Goal: Information Seeking & Learning: Learn about a topic

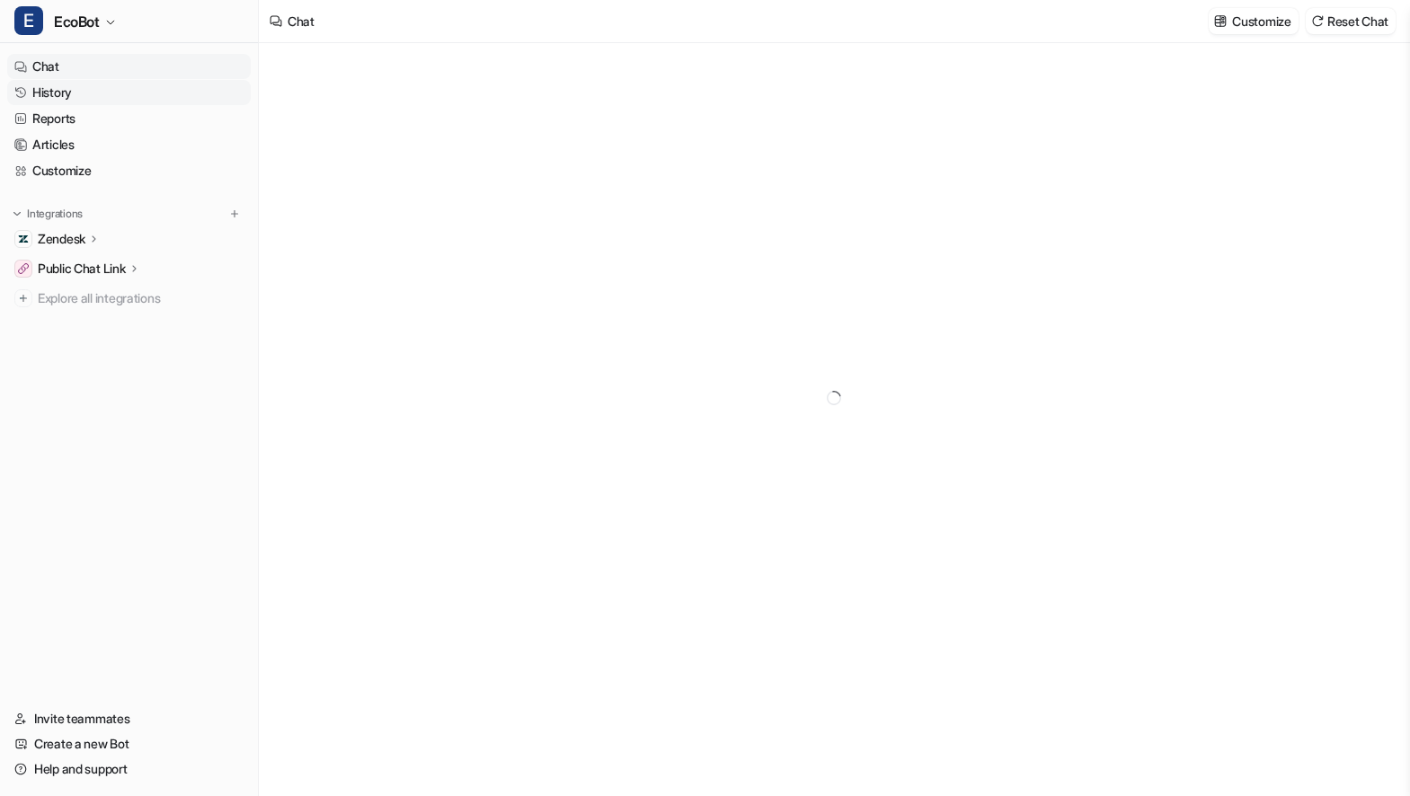
type textarea "**********"
click at [50, 93] on link "History" at bounding box center [129, 92] width 244 height 25
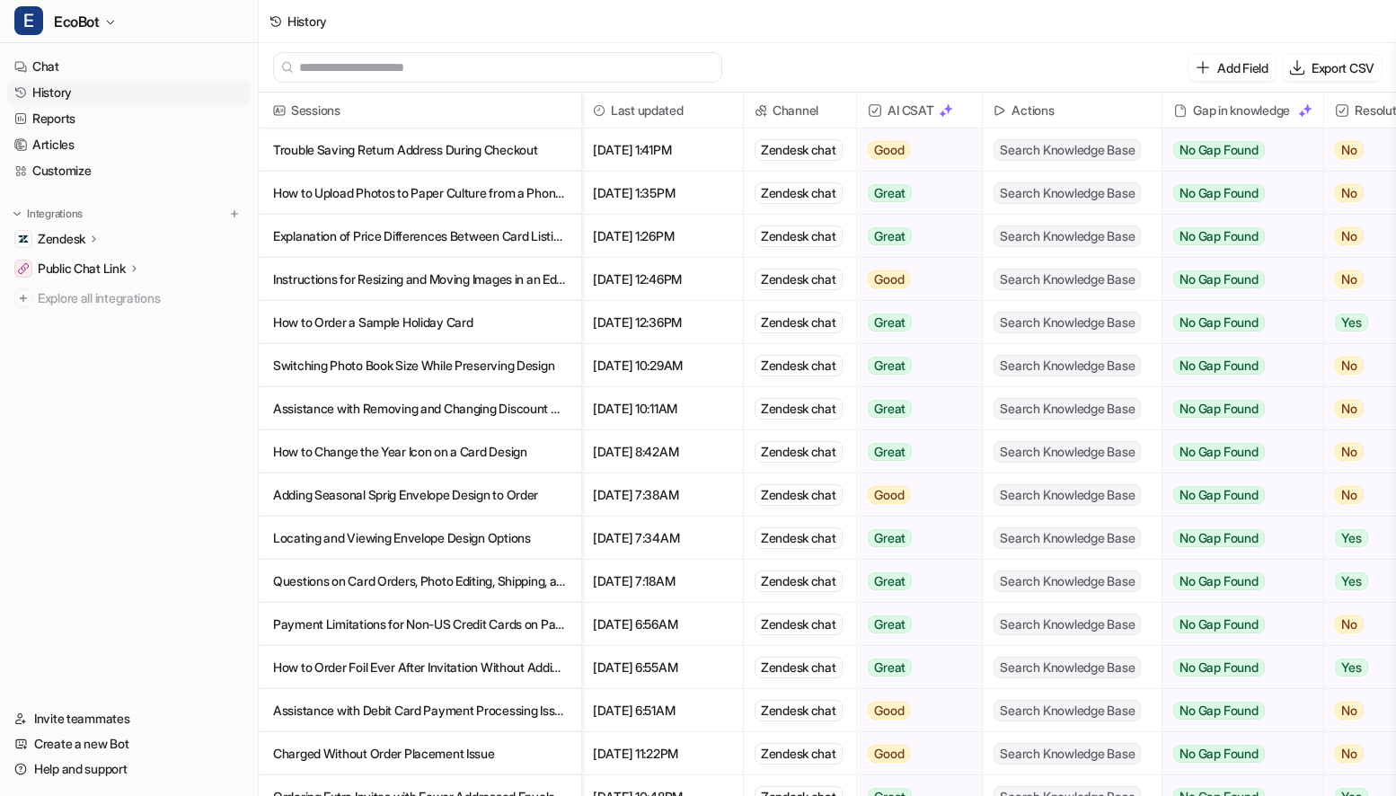
click at [544, 242] on p "Explanation of Price Differences Between Card Listing and Product Page" at bounding box center [420, 236] width 294 height 43
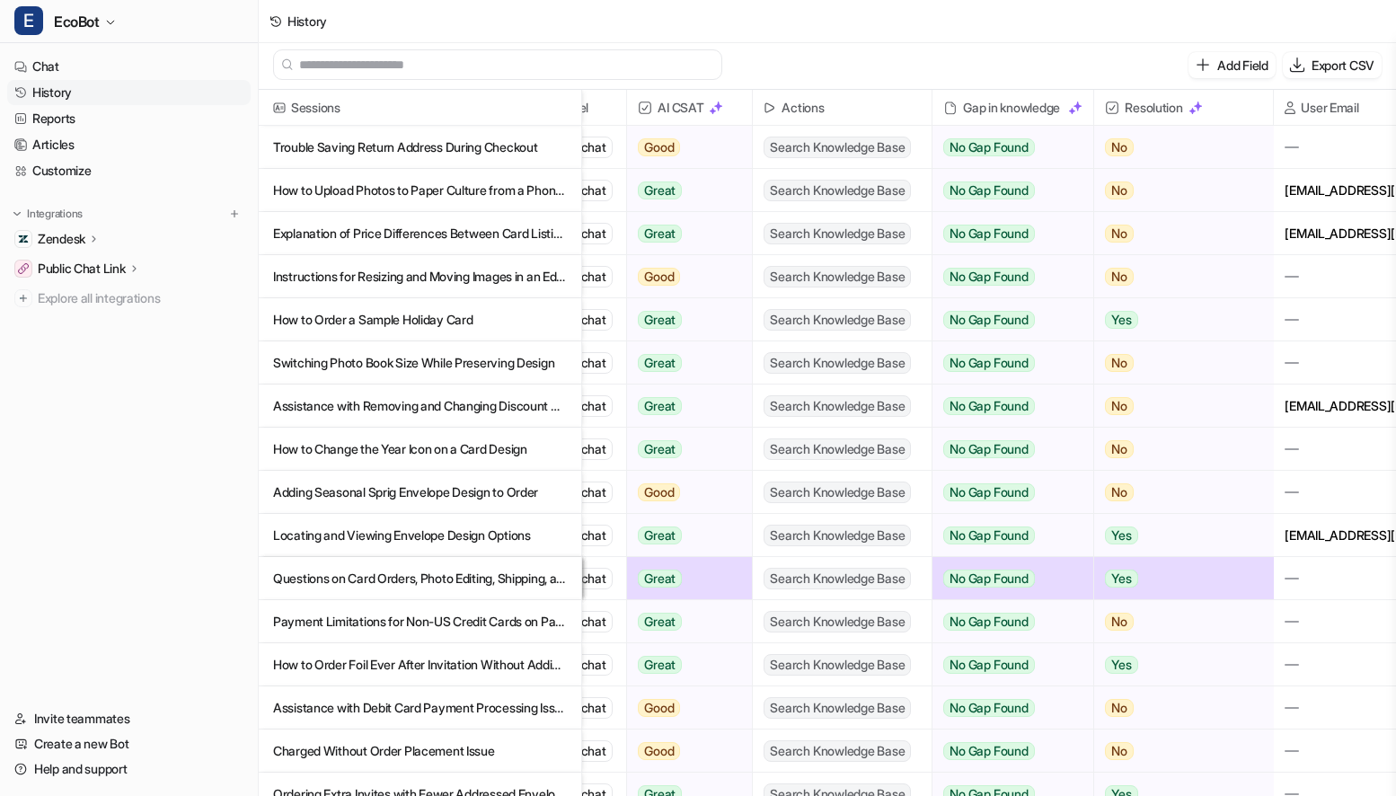
scroll to position [0, 319]
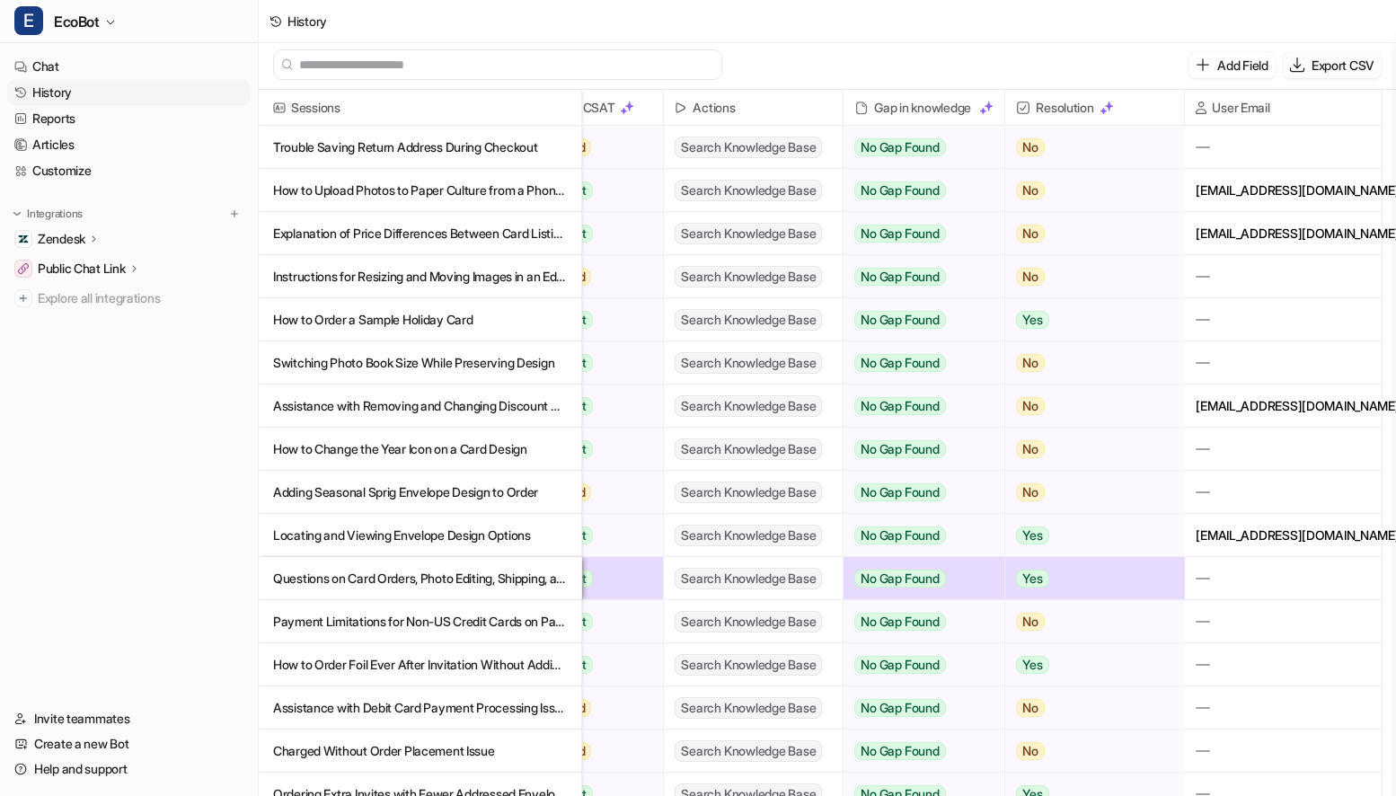
click at [1334, 68] on p "Export CSV" at bounding box center [1343, 65] width 63 height 19
select select "*"
select select "****"
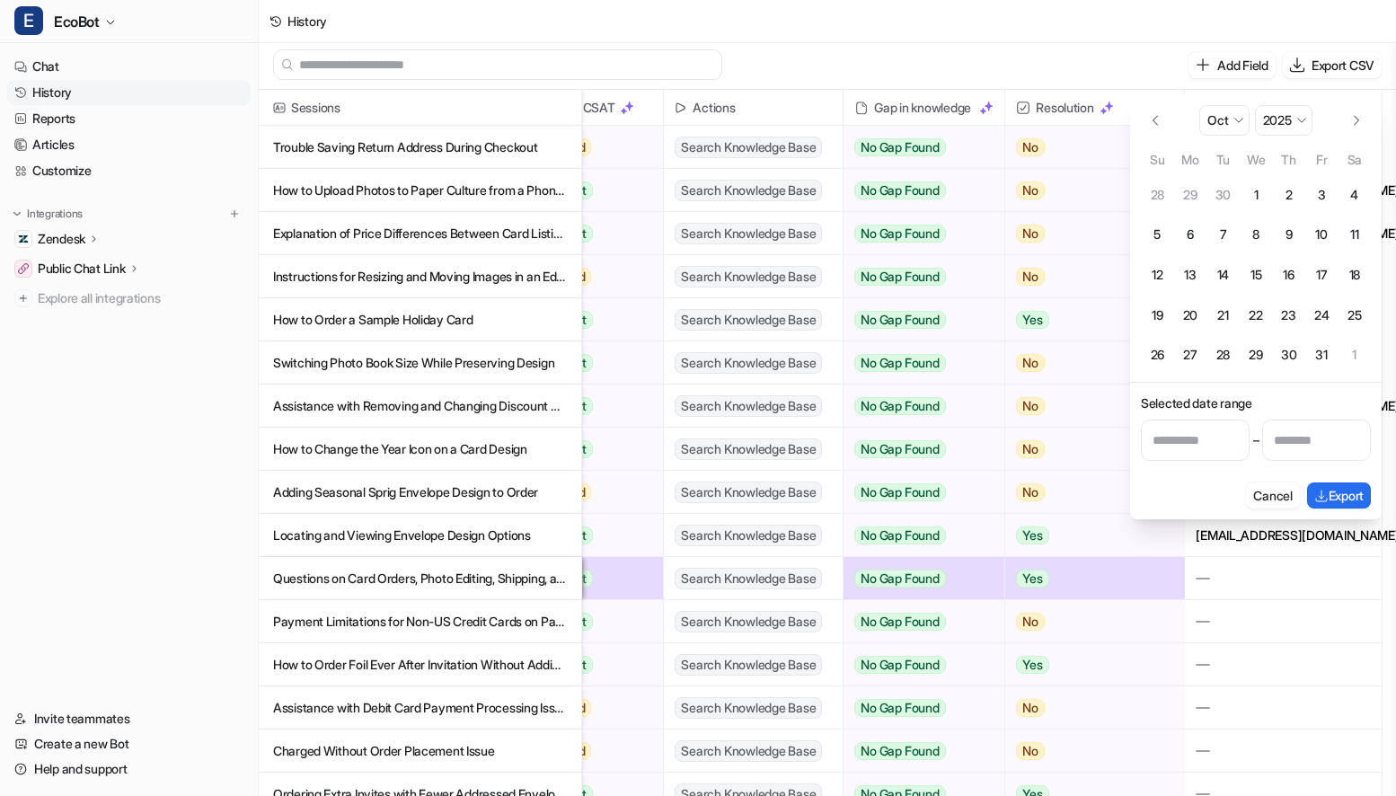
click at [1094, 28] on div "History" at bounding box center [828, 21] width 1138 height 43
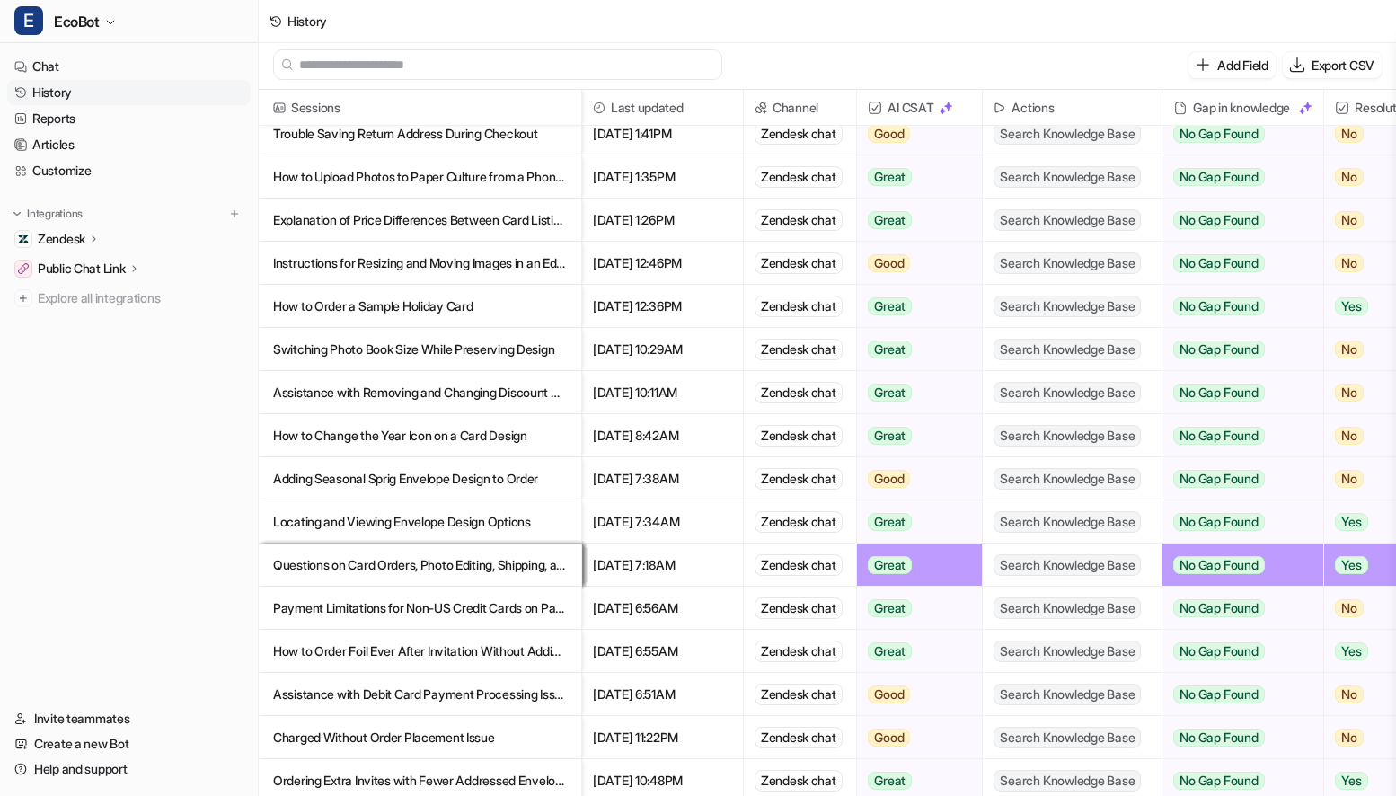
scroll to position [0, 0]
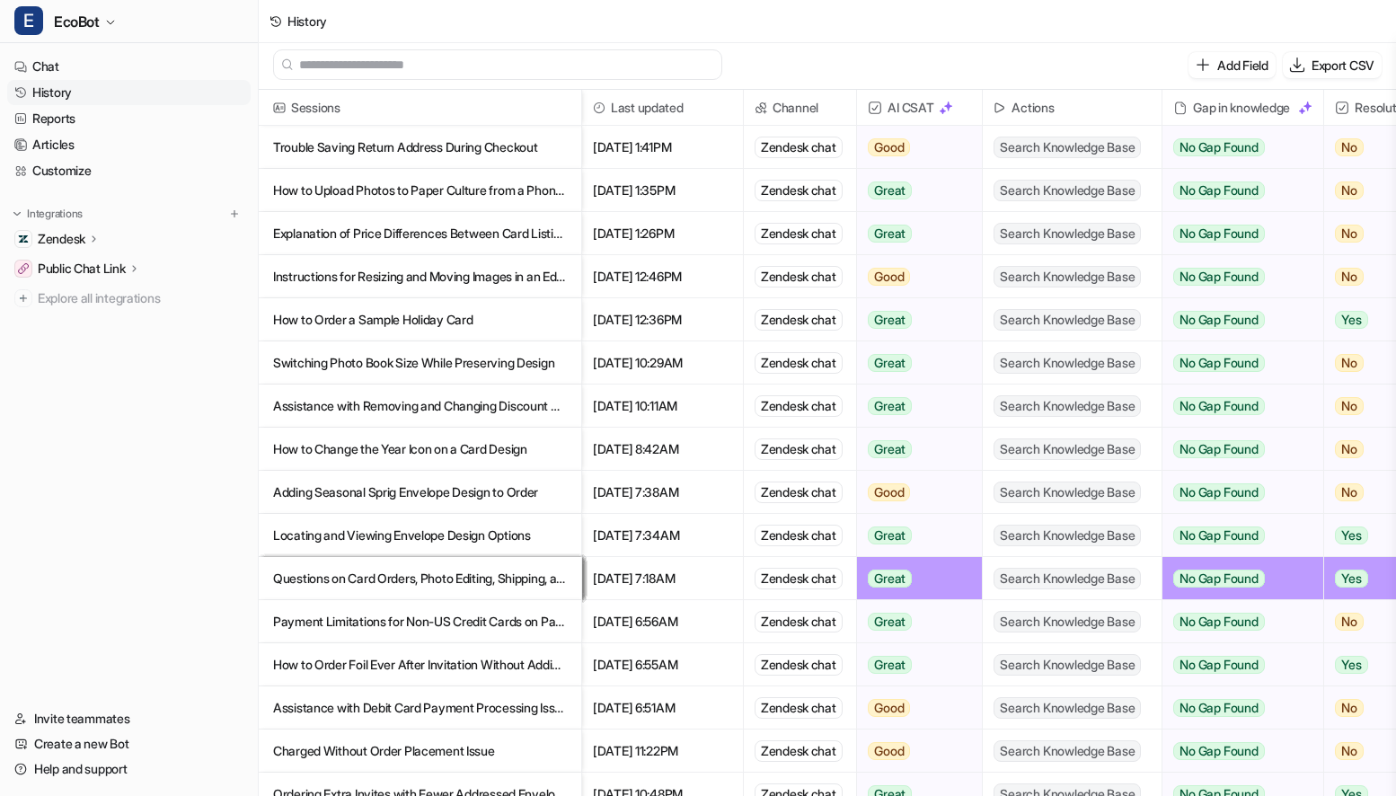
click at [466, 147] on p "Trouble Saving Return Address During Checkout" at bounding box center [420, 147] width 294 height 43
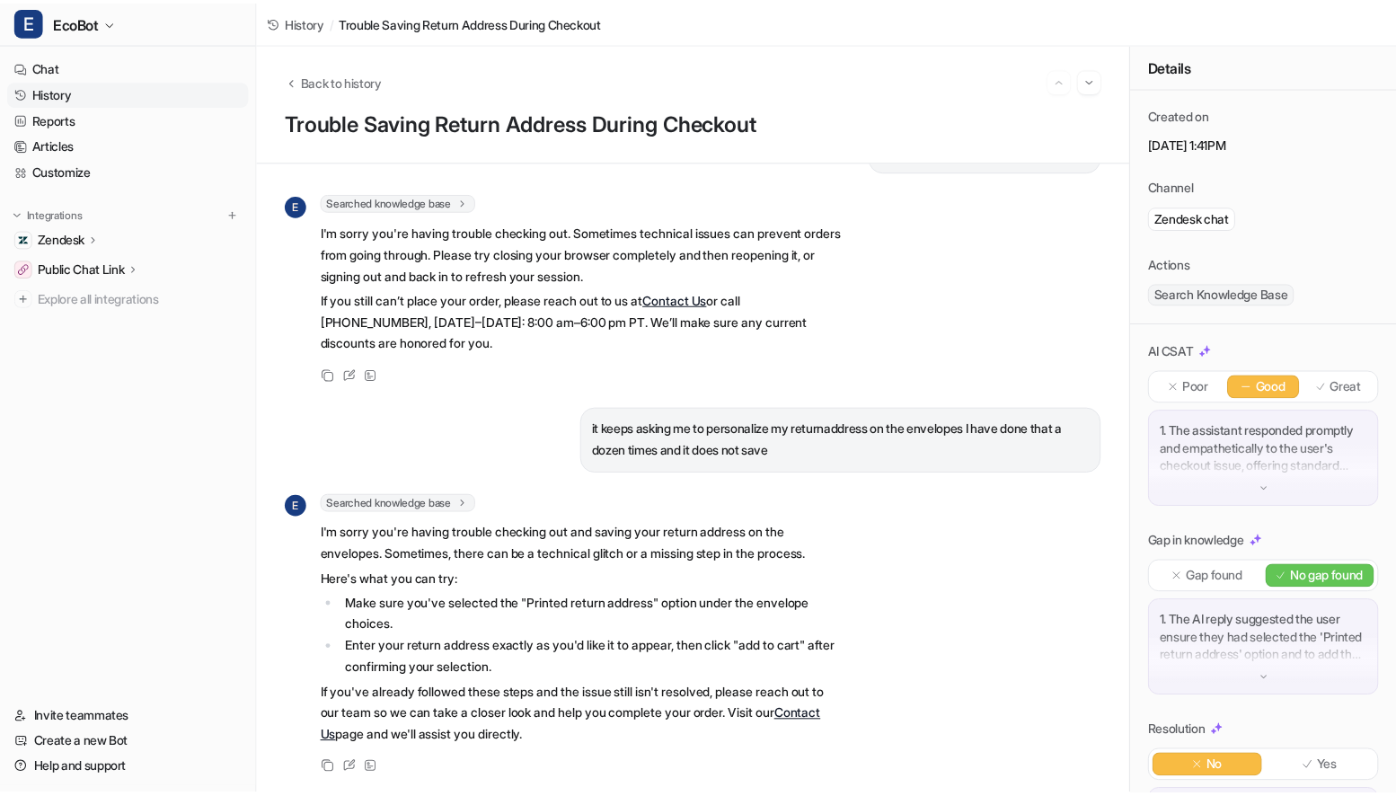
scroll to position [73, 0]
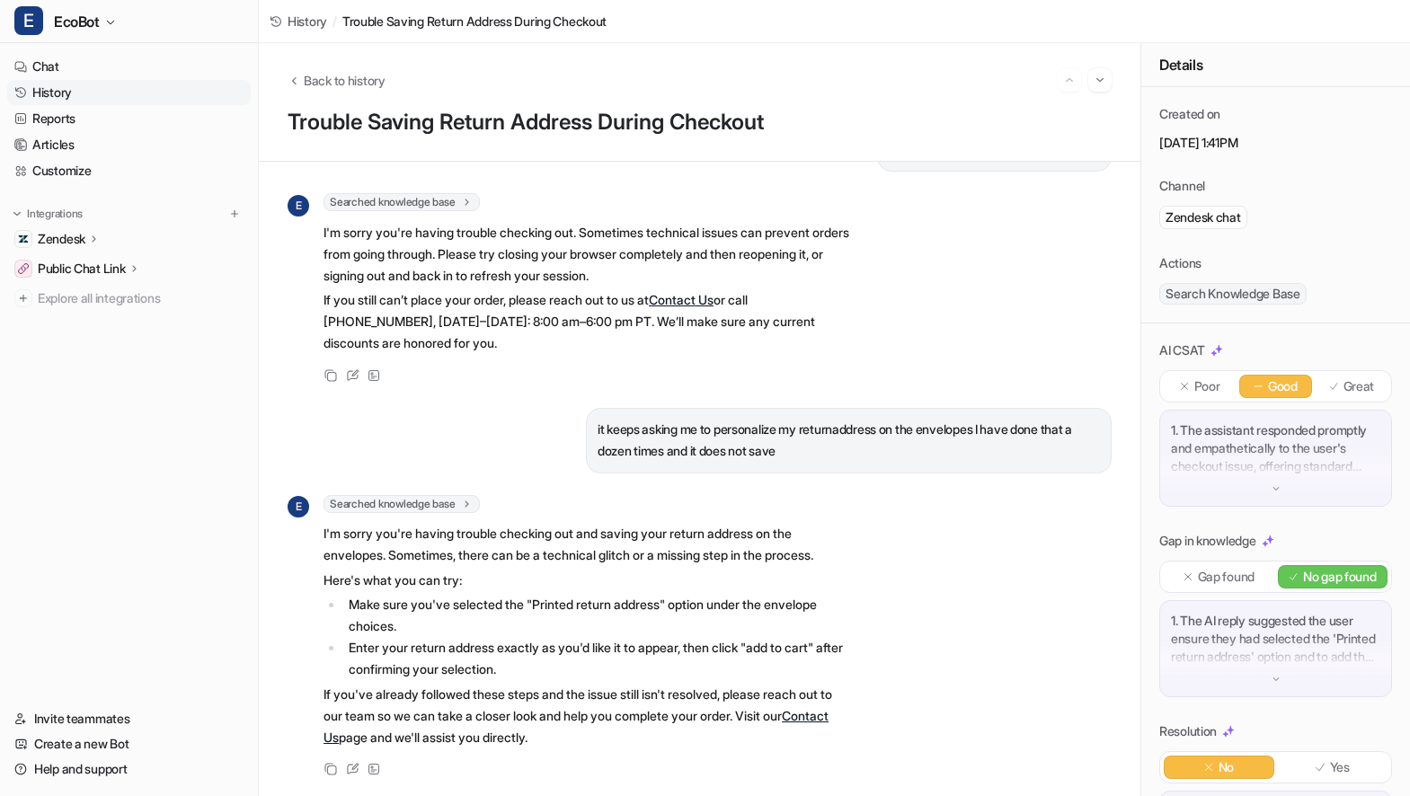
click at [314, 21] on span "History" at bounding box center [308, 21] width 40 height 19
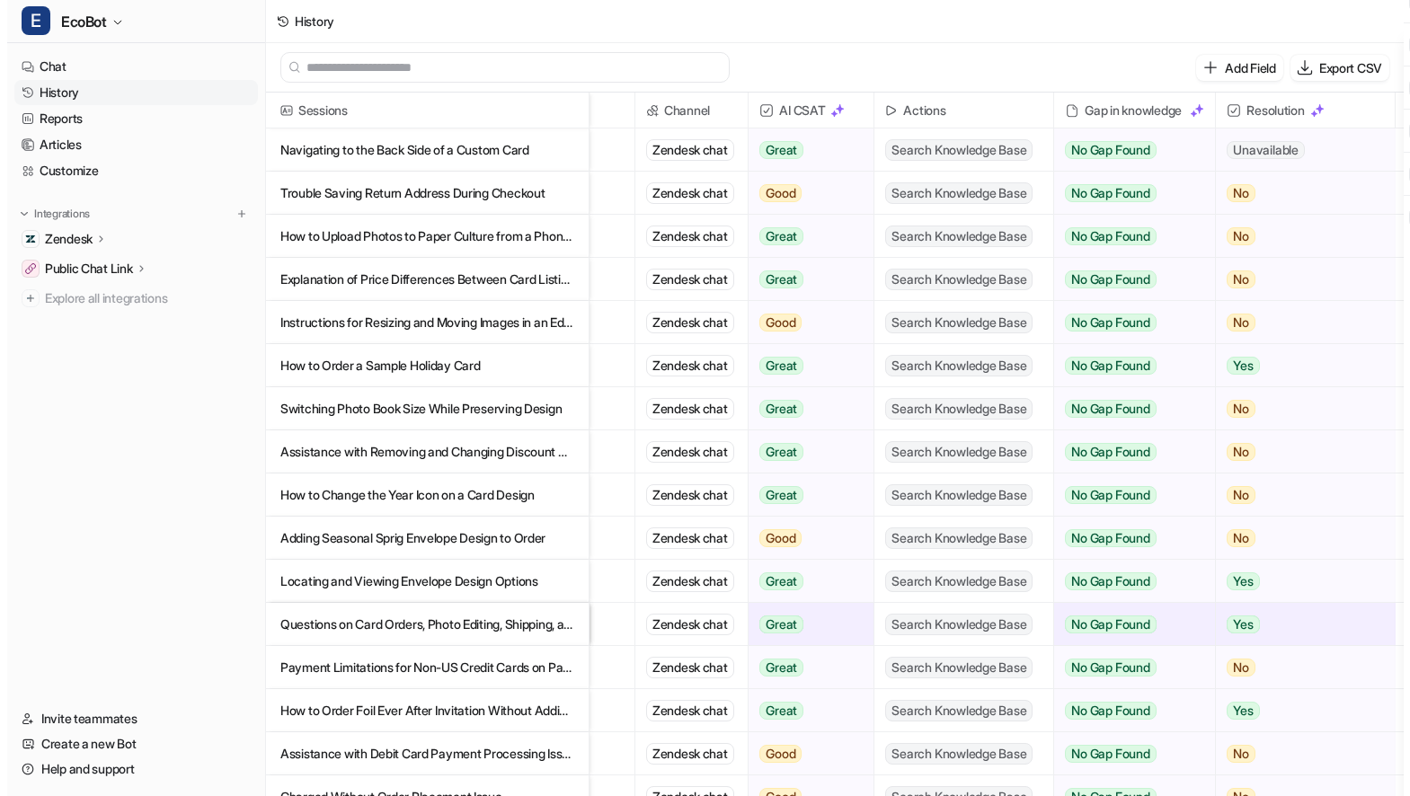
scroll to position [0, 319]
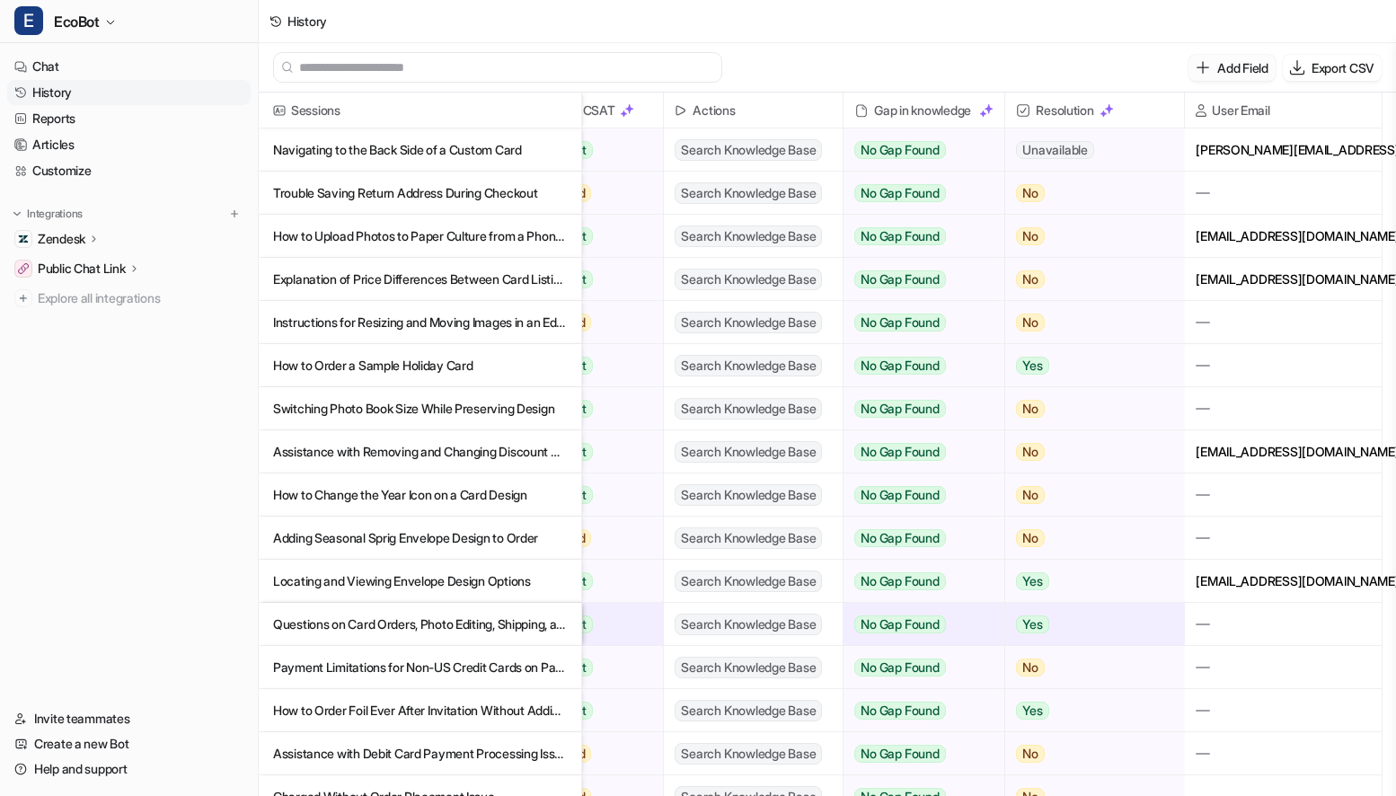
click at [1218, 65] on p "Add Field" at bounding box center [1243, 67] width 50 height 19
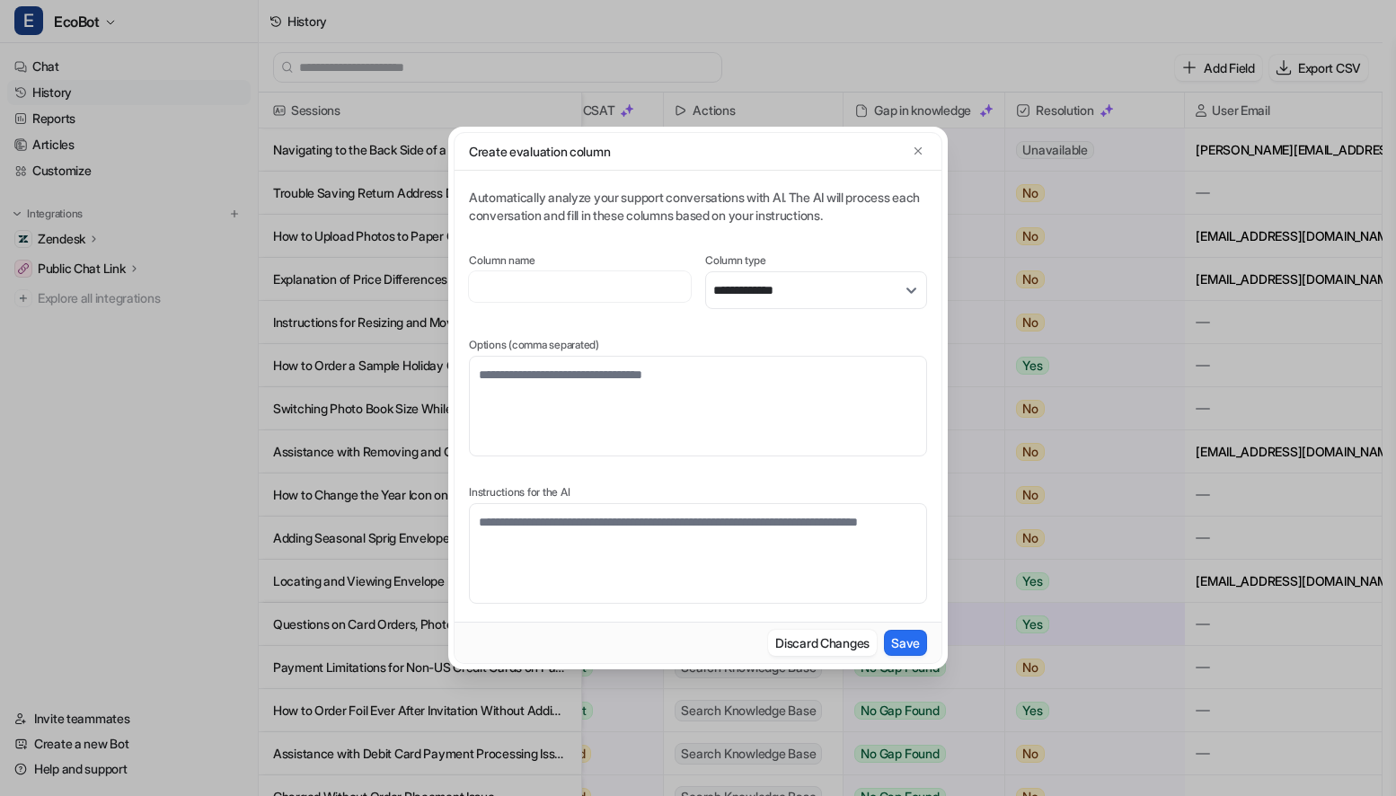
scroll to position [0, 306]
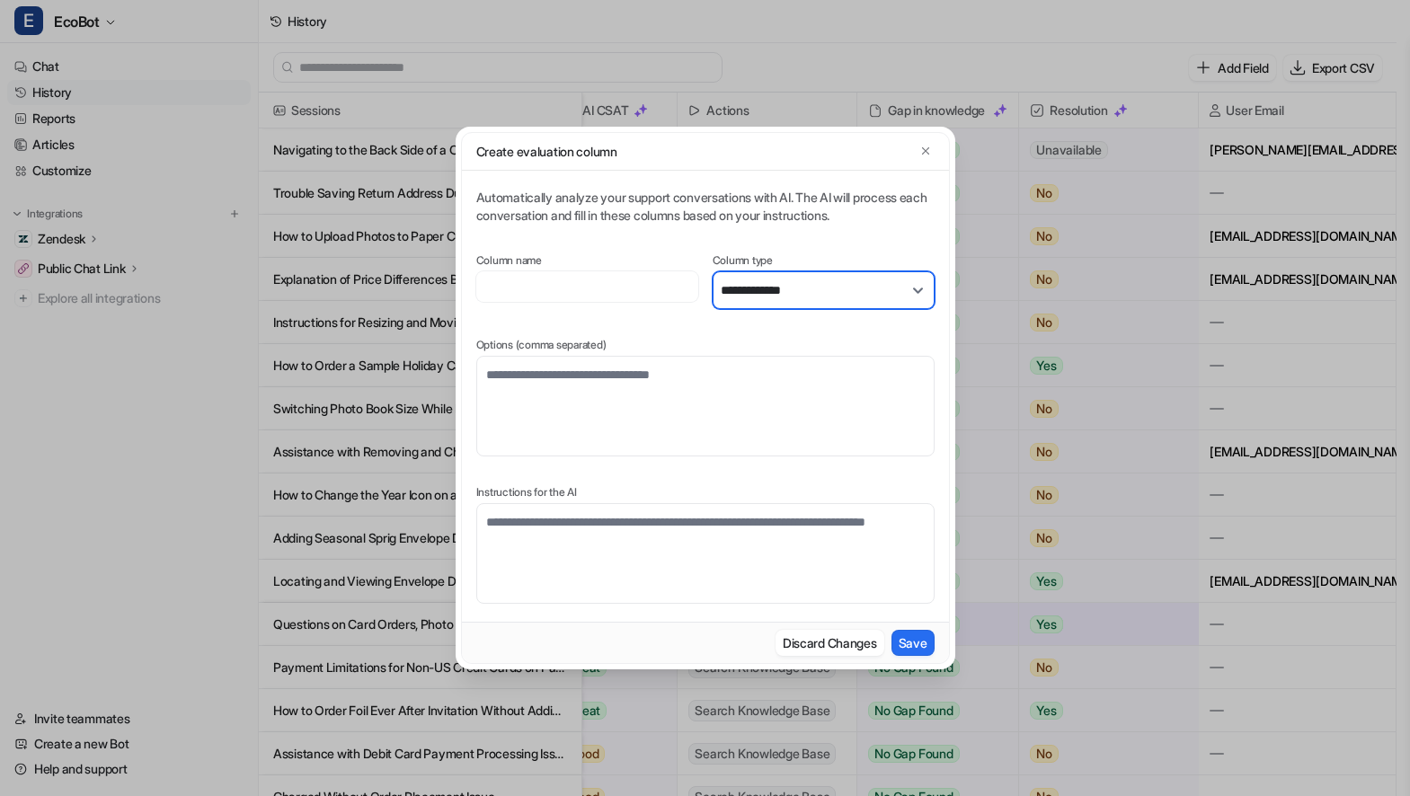
click at [859, 297] on select "**********" at bounding box center [824, 290] width 222 height 38
click at [926, 151] on icon "button" at bounding box center [925, 151] width 13 height 13
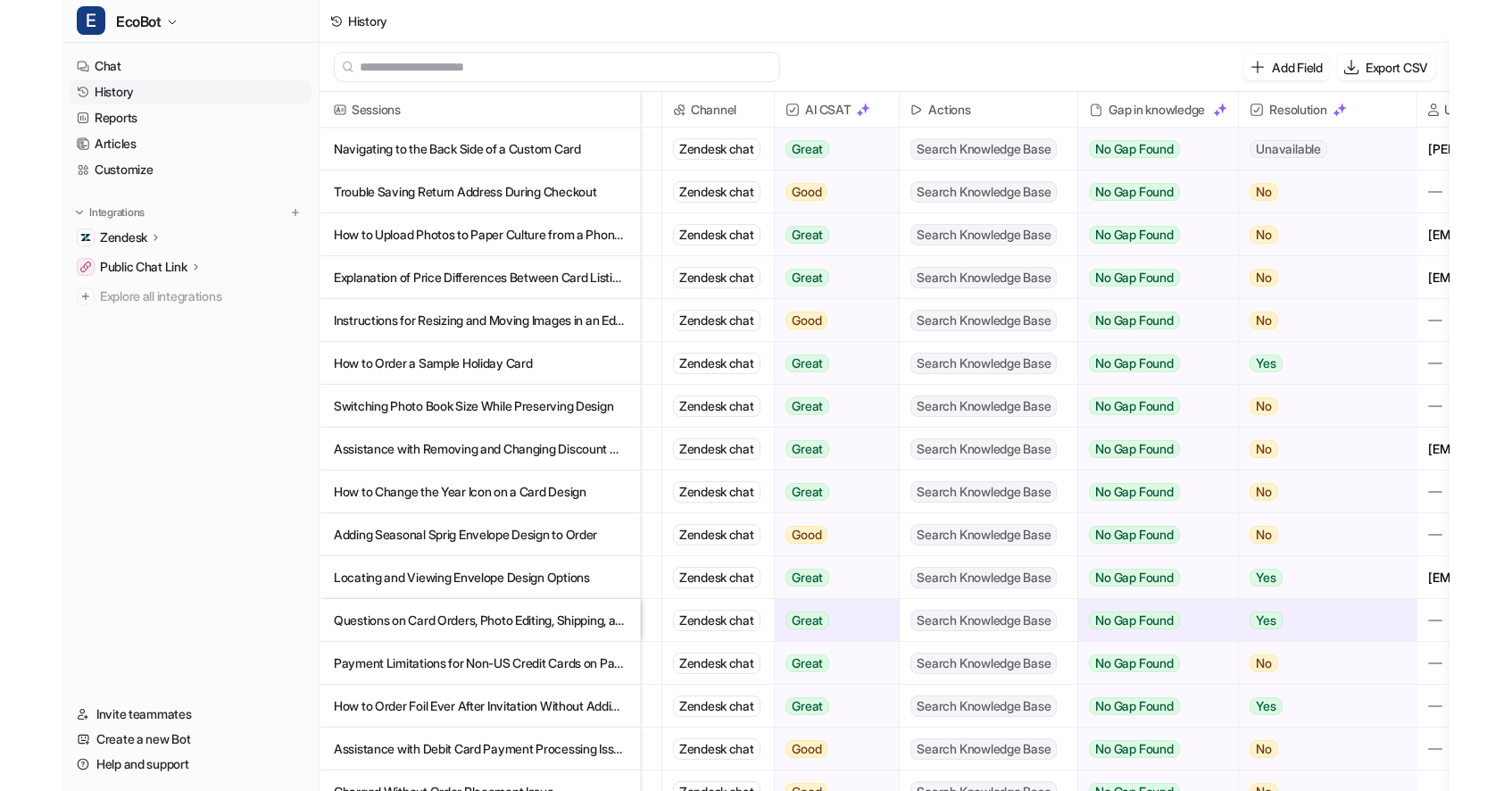
scroll to position [0, 0]
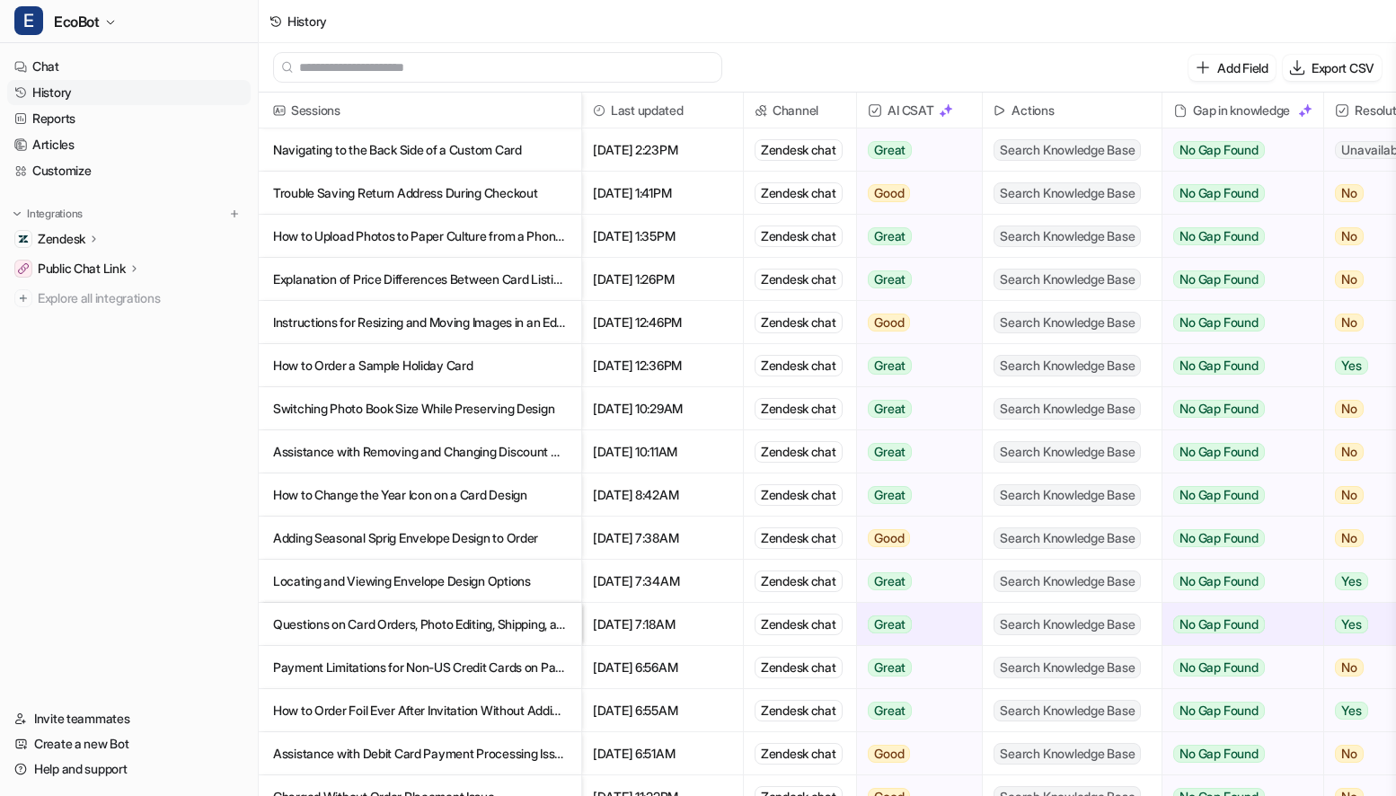
click at [462, 160] on p "Navigating to the Back Side of a Custom Card" at bounding box center [420, 150] width 294 height 43
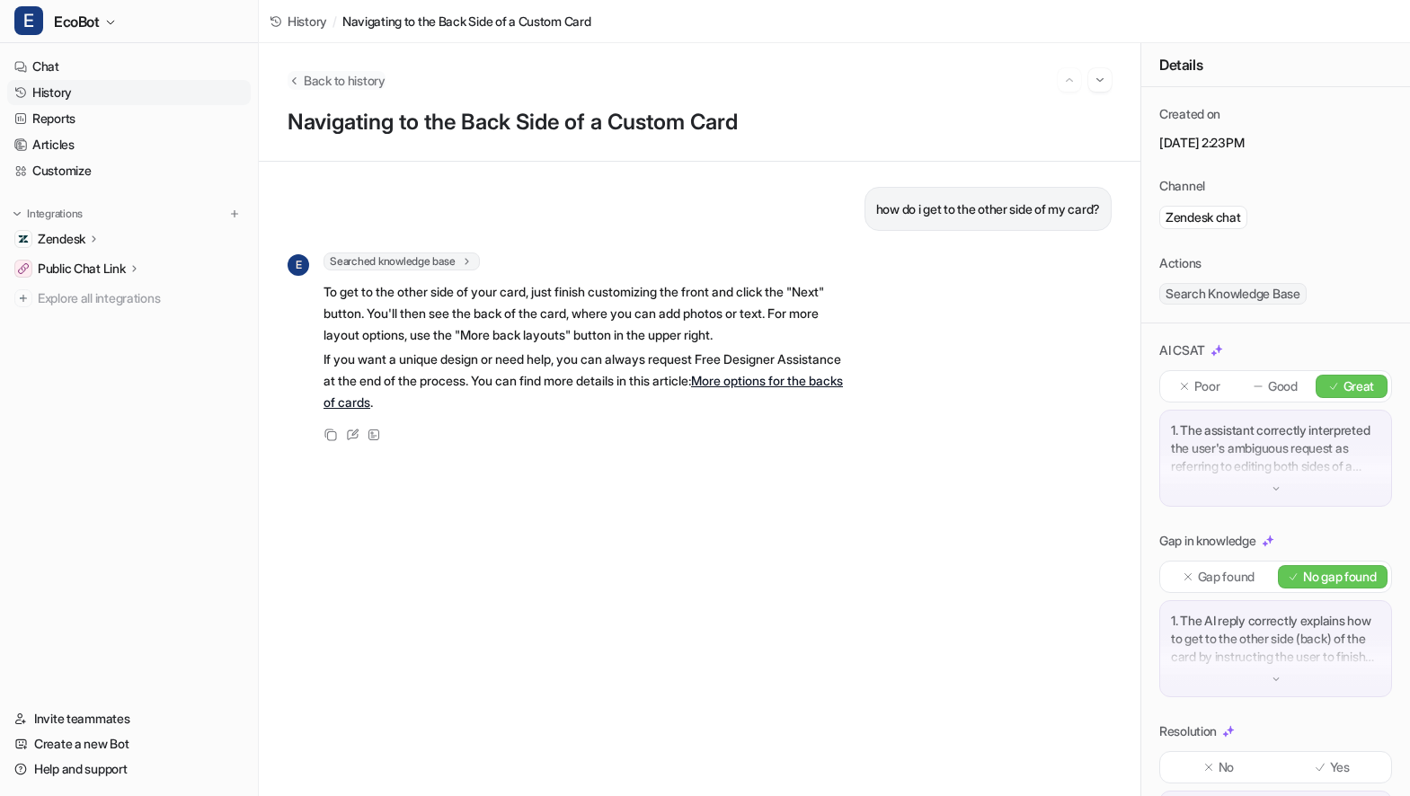
click at [336, 84] on span "Back to history" at bounding box center [345, 80] width 82 height 19
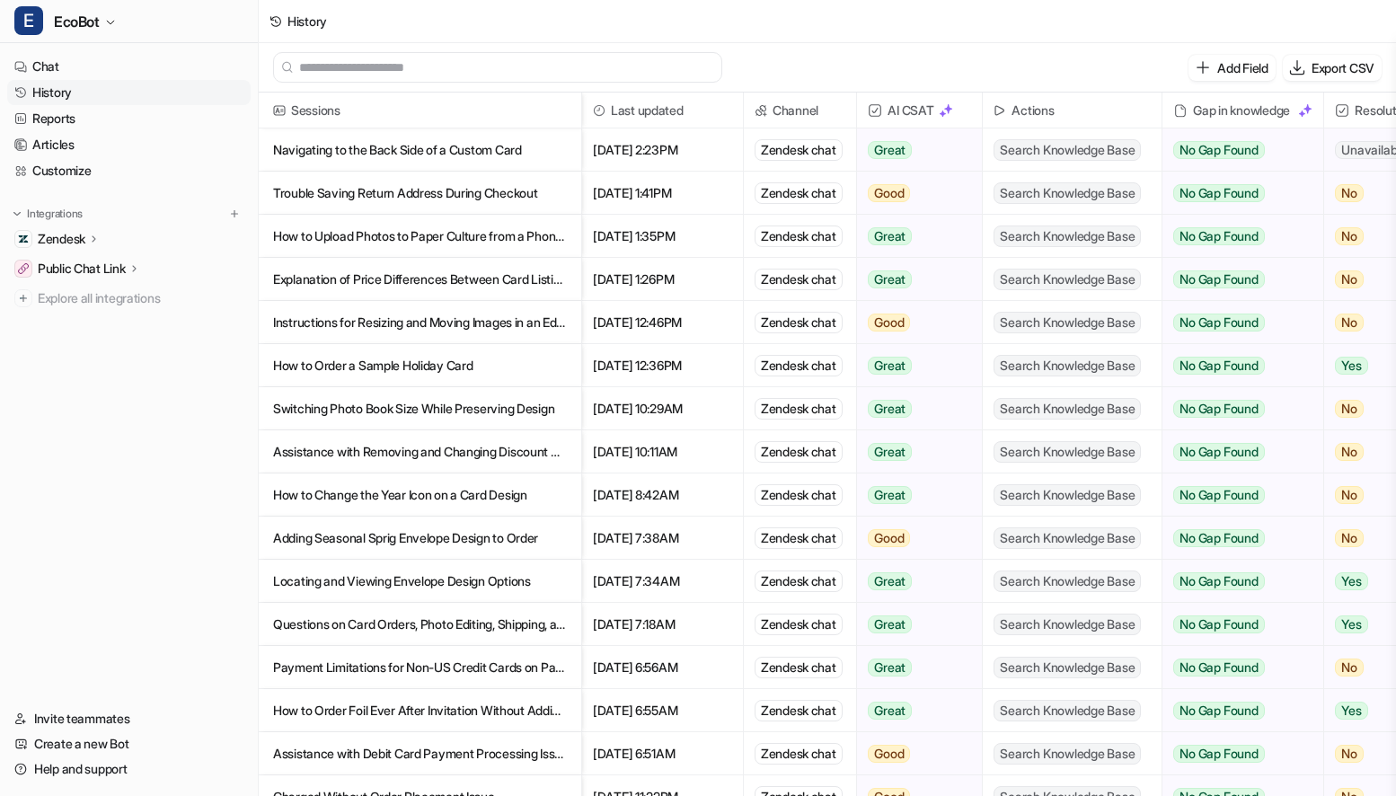
click at [289, 14] on div "History" at bounding box center [308, 21] width 40 height 19
click at [91, 83] on link "History" at bounding box center [129, 92] width 244 height 25
